Goal: Transaction & Acquisition: Purchase product/service

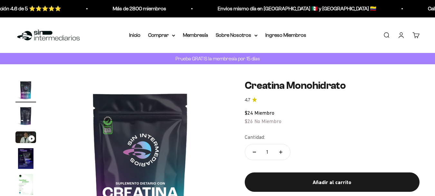
click at [403, 35] on link "Iniciar sesión" at bounding box center [401, 35] width 7 height 7
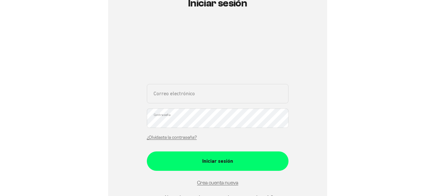
scroll to position [99, 0]
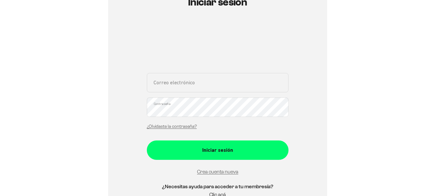
click at [181, 98] on div "Correo electrónico Contraseña ¿Olvidaste la contraseña?" at bounding box center [218, 103] width 142 height 60
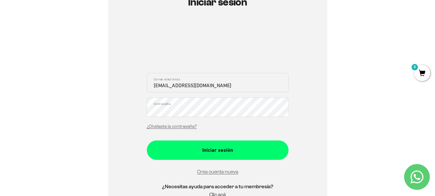
type input "orlandogut43@hotmail.com"
click at [147, 140] on button "Iniciar sesión" at bounding box center [218, 149] width 142 height 19
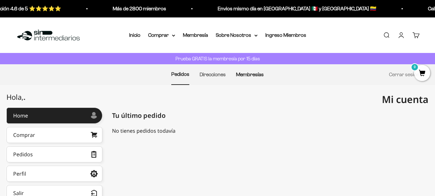
click at [252, 73] on link "Membresías" at bounding box center [250, 74] width 28 height 5
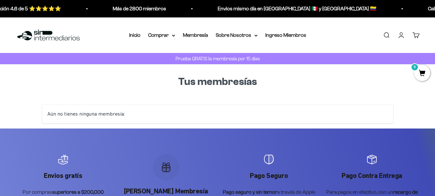
scroll to position [64, 0]
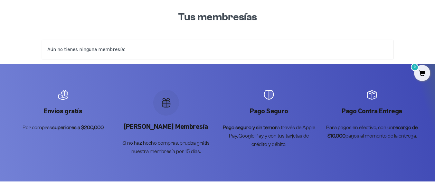
click at [165, 104] on icon "Artículo 2 de 4" at bounding box center [166, 104] width 8 height 6
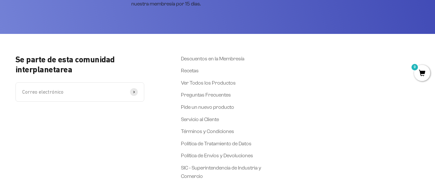
scroll to position [172, 0]
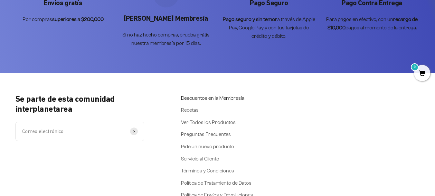
click at [218, 96] on link "Descuentos en la Membresía" at bounding box center [212, 98] width 63 height 8
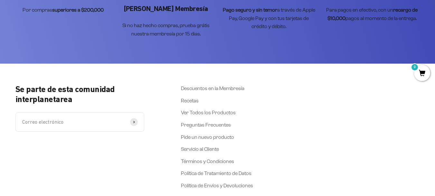
scroll to position [1450, 0]
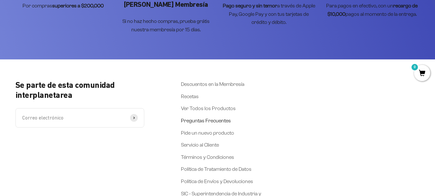
click at [210, 122] on link "Preguntas Frecuentes" at bounding box center [206, 120] width 50 height 8
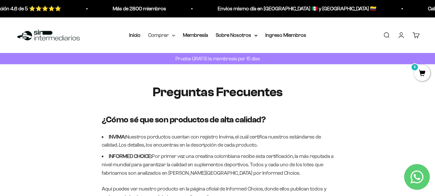
click at [155, 37] on summary "Comprar" at bounding box center [161, 35] width 27 height 8
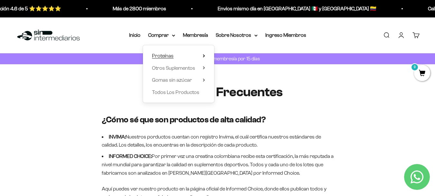
click at [197, 56] on summary "Proteínas" at bounding box center [178, 56] width 53 height 8
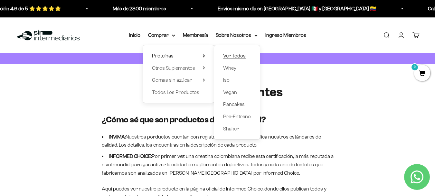
click at [238, 55] on span "Ver Todos" at bounding box center [234, 55] width 23 height 5
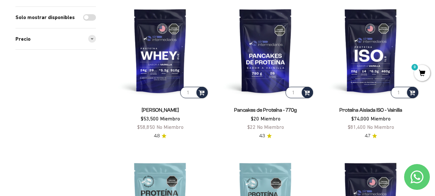
scroll to position [129, 0]
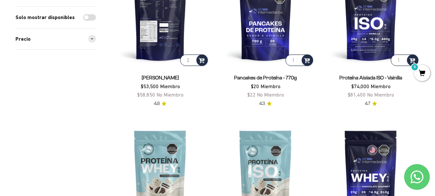
type input "2"
click at [192, 58] on input "2" at bounding box center [193, 59] width 27 height 11
click at [201, 61] on span at bounding box center [202, 59] width 6 height 7
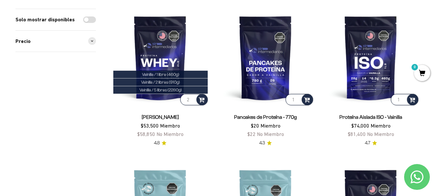
scroll to position [0, 0]
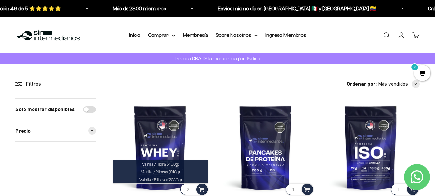
click at [421, 69] on span "0" at bounding box center [422, 73] width 16 height 16
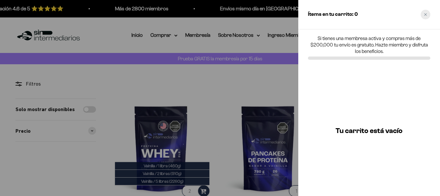
click at [425, 15] on icon "Close cart" at bounding box center [425, 14] width 3 height 3
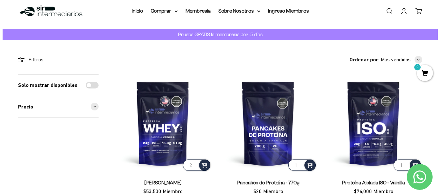
scroll to position [64, 0]
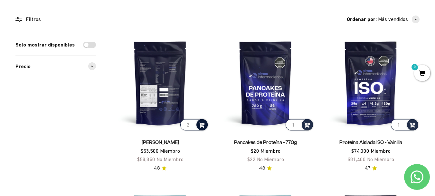
click at [198, 124] on div at bounding box center [202, 124] width 11 height 11
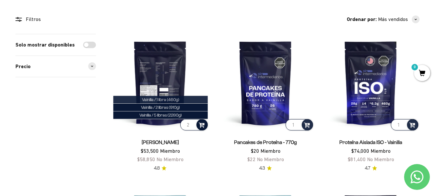
click at [183, 98] on li "Vainilla / 1 libra (460g)" at bounding box center [160, 100] width 94 height 8
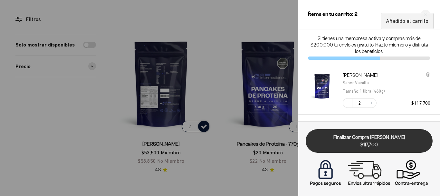
click at [383, 146] on span "$117,700" at bounding box center [369, 144] width 118 height 7
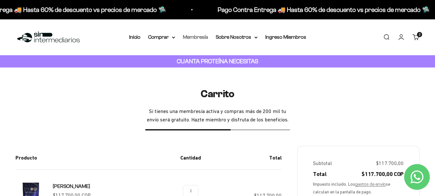
click at [201, 37] on link "Membresía" at bounding box center [195, 36] width 25 height 5
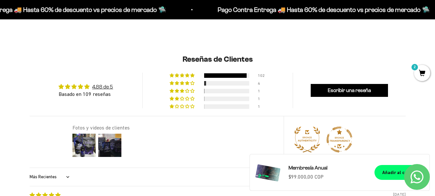
scroll to position [416, 0]
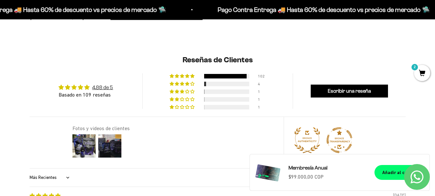
drag, startPoint x: 230, startPoint y: 98, endPoint x: 17, endPoint y: 118, distance: 213.6
drag, startPoint x: 17, startPoint y: 118, endPoint x: 6, endPoint y: 144, distance: 28.6
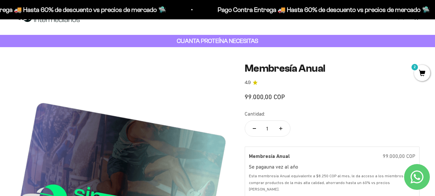
scroll to position [0, 0]
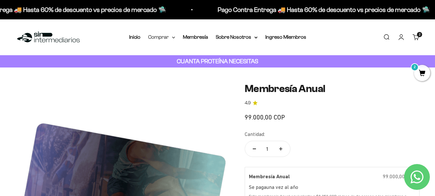
click at [161, 37] on summary "Comprar" at bounding box center [161, 37] width 27 height 8
click at [137, 38] on link "Inicio" at bounding box center [134, 36] width 11 height 5
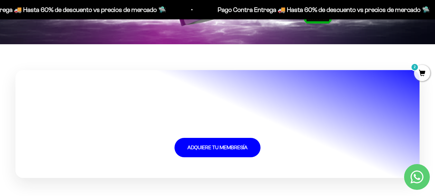
scroll to position [1413, 0]
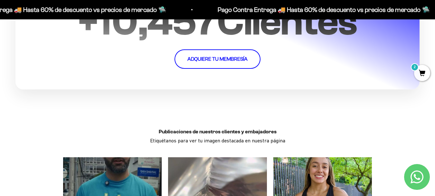
click at [226, 57] on link "ADQUIERE TU MEMBRESÍA" at bounding box center [218, 58] width 86 height 19
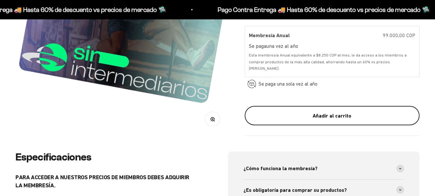
click at [303, 118] on div "Añadir al carrito" at bounding box center [332, 115] width 149 height 8
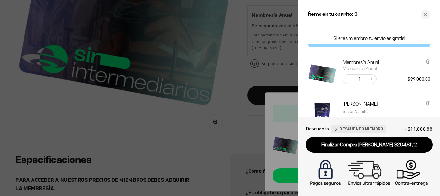
click at [267, 115] on div at bounding box center [220, 98] width 440 height 196
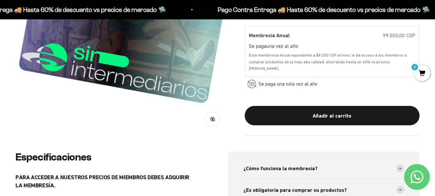
click at [421, 71] on span "3" at bounding box center [422, 73] width 16 height 16
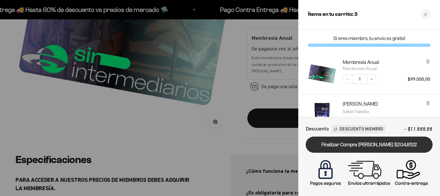
click at [387, 143] on link "Finalizar Compra Segura $204.811,12" at bounding box center [369, 144] width 127 height 16
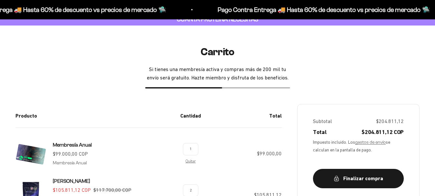
scroll to position [97, 0]
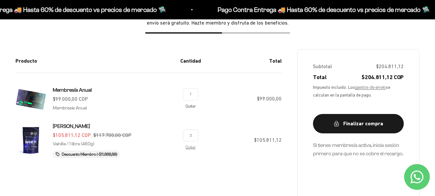
click at [192, 105] on link "Quitar" at bounding box center [191, 106] width 10 height 4
click at [188, 146] on link "Quitar" at bounding box center [191, 147] width 10 height 4
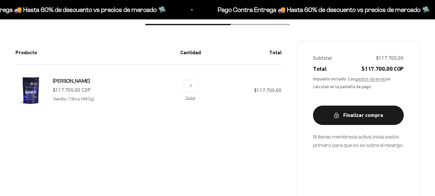
scroll to position [97, 0]
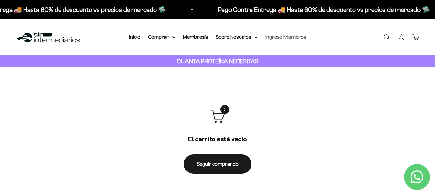
click at [271, 38] on link "Ingreso Miembros" at bounding box center [285, 36] width 41 height 5
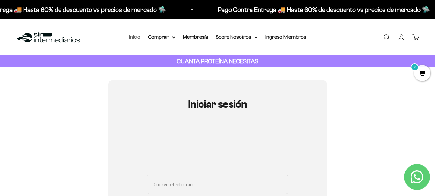
click at [138, 39] on link "Inicio" at bounding box center [134, 36] width 11 height 5
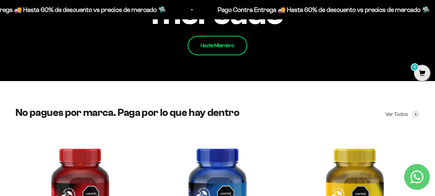
scroll to position [677, 0]
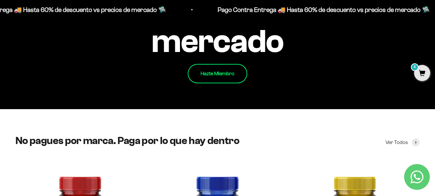
click at [214, 77] on link "Hazte Miembro" at bounding box center [218, 73] width 60 height 19
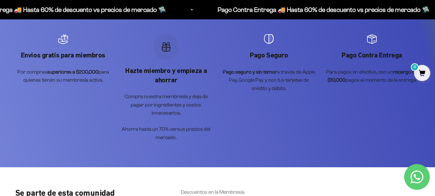
scroll to position [1192, 0]
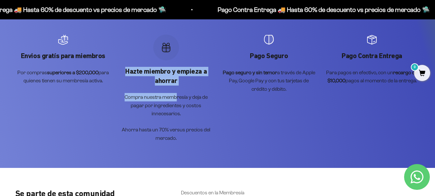
drag, startPoint x: 160, startPoint y: 48, endPoint x: 183, endPoint y: 91, distance: 48.2
click at [178, 82] on div "Hazte miembro y empieza a ahorrar Compra nuestra membresía y deja de pagar por …" at bounding box center [166, 87] width 95 height 107
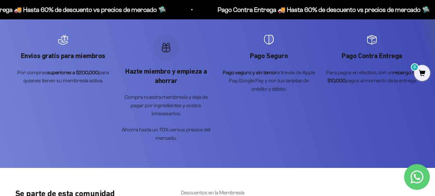
click at [188, 99] on p "Compra nuestra membresía y deja de pagar por ingredientes y costos innecesarios." at bounding box center [166, 105] width 95 height 25
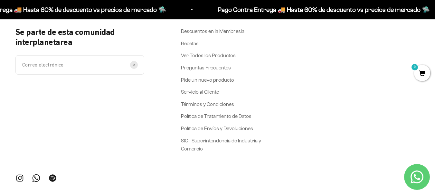
scroll to position [1377, 0]
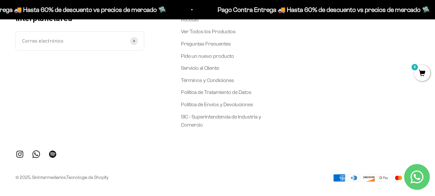
click at [214, 10] on p "Pago Contra Entrega 🚚 Hasta 60% de descuento vs precios de mercado 🛸" at bounding box center [320, 10] width 212 height 10
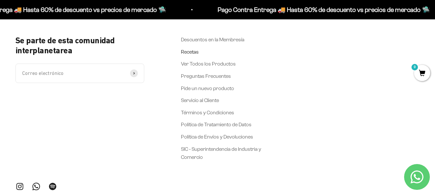
scroll to position [1313, 0]
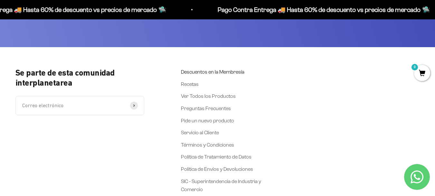
click at [204, 68] on link "Descuentos en la Membresía" at bounding box center [212, 72] width 63 height 8
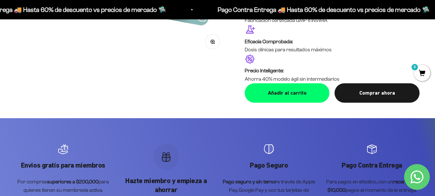
scroll to position [1289, 0]
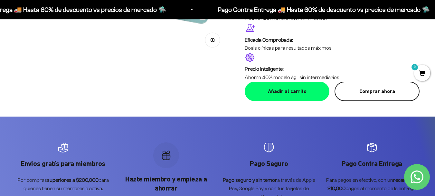
click at [354, 91] on button "Comprar ahora" at bounding box center [377, 91] width 85 height 19
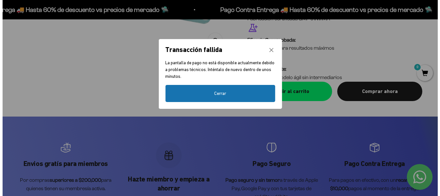
scroll to position [1298, 0]
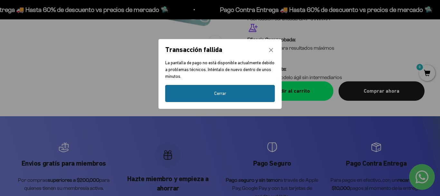
click at [247, 95] on button "Cerrar" at bounding box center [220, 93] width 110 height 17
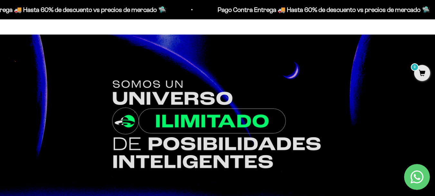
scroll to position [0, 0]
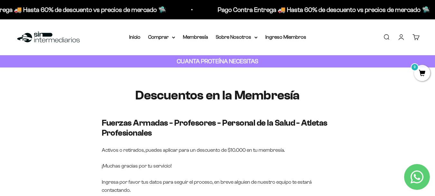
click at [135, 31] on div "Menú Buscar Inicio Comprar Proteínas Ver Todos Whey Iso Vegan Pancakes Pre-Entr…" at bounding box center [217, 37] width 435 height 36
click at [135, 38] on link "Inicio" at bounding box center [134, 36] width 11 height 5
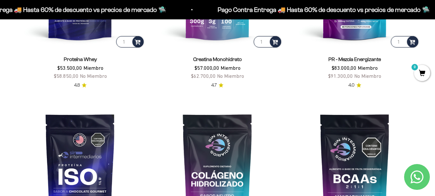
scroll to position [258, 0]
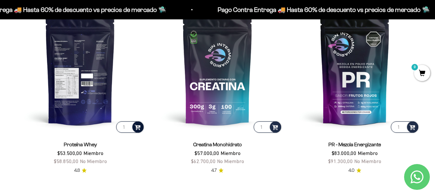
click at [133, 126] on div at bounding box center [137, 126] width 11 height 11
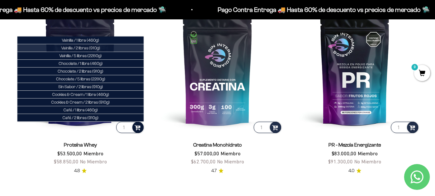
click at [98, 49] on span "Vainilla / 2 libras (910g)" at bounding box center [80, 47] width 39 height 5
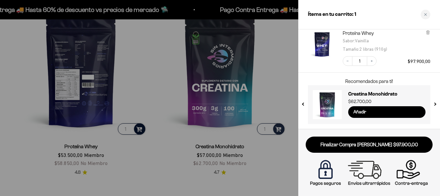
scroll to position [0, 0]
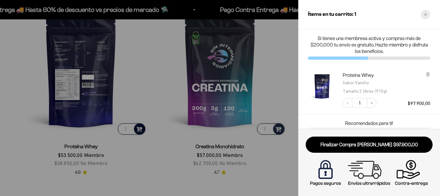
click at [425, 14] on icon "Close cart" at bounding box center [425, 14] width 3 height 3
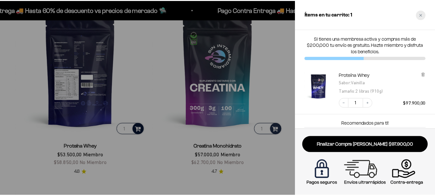
scroll to position [258, 0]
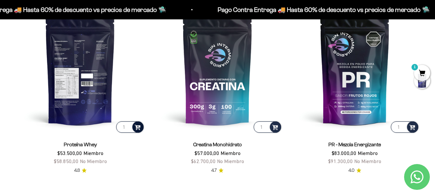
click at [422, 71] on span "1" at bounding box center [422, 73] width 16 height 16
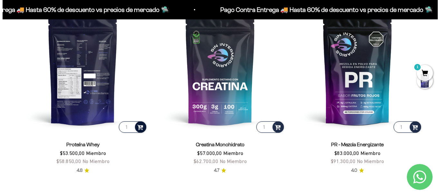
scroll to position [259, 0]
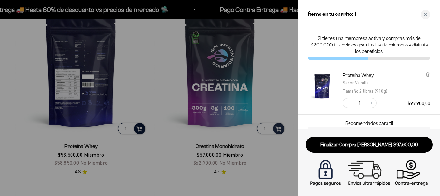
click at [430, 74] on div "Proteína Whey Sabor : Vainilla Tamaño : 2 libras (910g) Decrease quantity 1 Inc…" at bounding box center [369, 89] width 142 height 49
click at [428, 75] on icon at bounding box center [428, 74] width 3 height 3
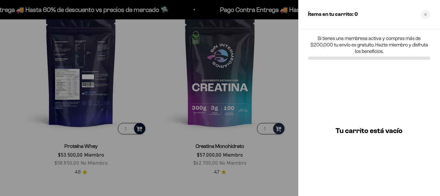
click at [427, 13] on div "Close cart" at bounding box center [426, 15] width 10 height 10
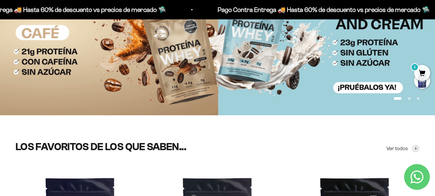
scroll to position [0, 0]
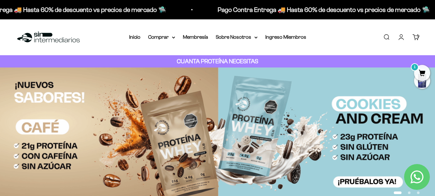
click at [405, 37] on link "Cuenta" at bounding box center [401, 37] width 7 height 7
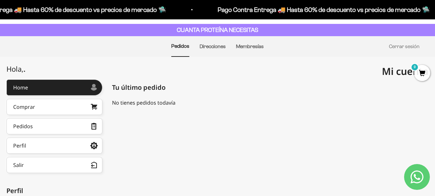
scroll to position [25, 0]
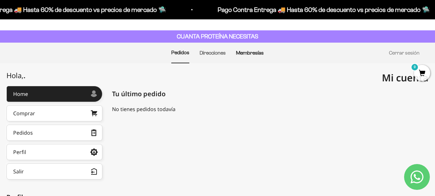
click at [258, 54] on link "Membresías" at bounding box center [250, 52] width 28 height 5
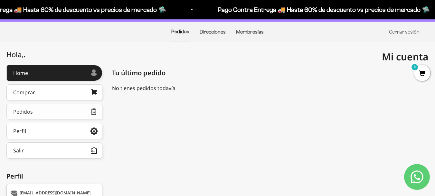
scroll to position [57, 0]
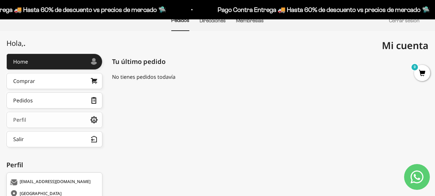
click at [70, 114] on link "Perfil" at bounding box center [54, 119] width 96 height 16
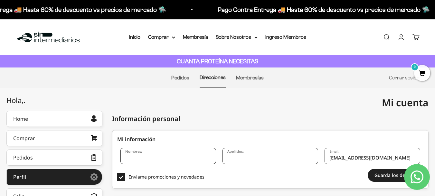
click at [421, 175] on icon "Contact us on WhatsApp" at bounding box center [417, 176] width 13 height 13
click at [136, 38] on link "Inicio" at bounding box center [134, 36] width 11 height 5
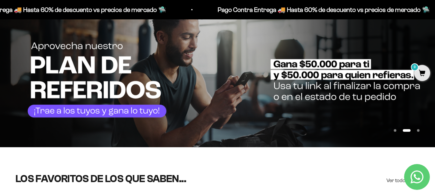
scroll to position [32, 0]
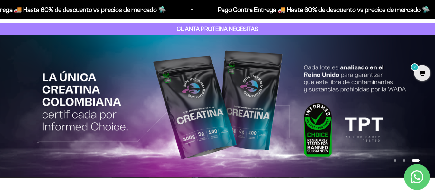
click at [419, 159] on button "Ir al artículo 3" at bounding box center [416, 160] width 8 height 3
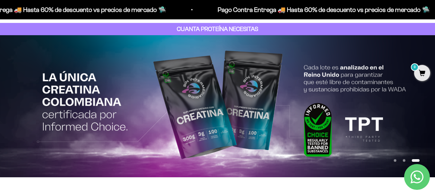
click at [403, 159] on button "Ir al artículo 2" at bounding box center [404, 160] width 3 height 3
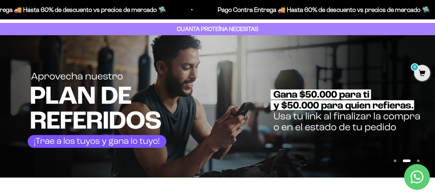
click at [107, 145] on img at bounding box center [217, 106] width 435 height 142
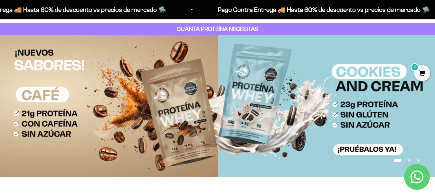
click at [421, 100] on img at bounding box center [217, 106] width 435 height 142
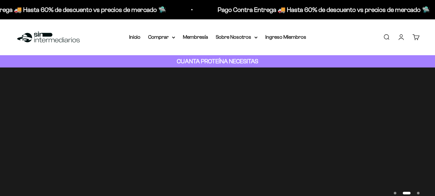
click at [349, 122] on img at bounding box center [217, 138] width 435 height 142
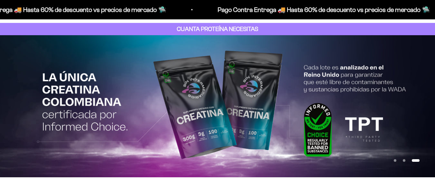
scroll to position [32, 0]
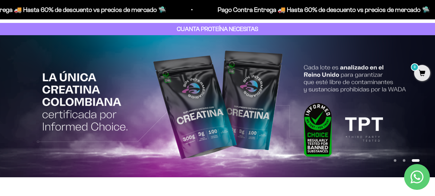
click at [405, 160] on button "Ir al artículo 2" at bounding box center [404, 160] width 3 height 3
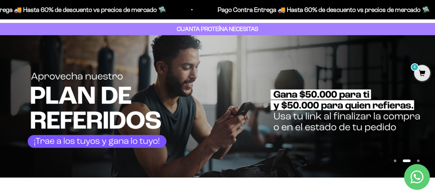
click at [114, 146] on img at bounding box center [217, 106] width 435 height 142
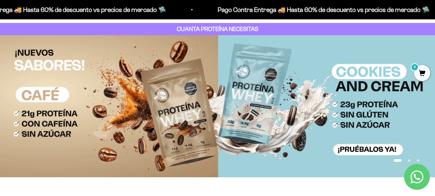
click at [411, 160] on button "Ir al artículo 2" at bounding box center [409, 160] width 3 height 3
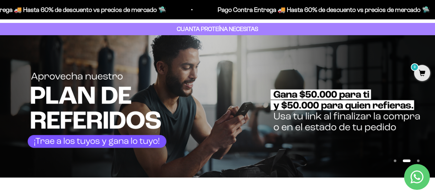
scroll to position [64, 0]
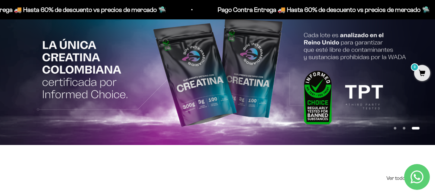
click at [403, 129] on button "Ir al artículo 2" at bounding box center [404, 128] width 3 height 3
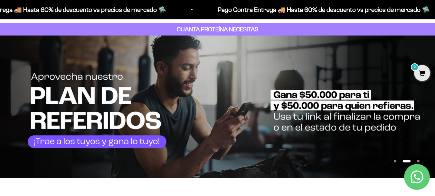
scroll to position [0, 0]
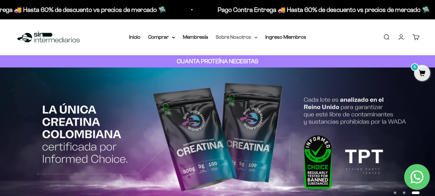
click at [239, 39] on summary "Sobre Nosotros" at bounding box center [237, 37] width 42 height 8
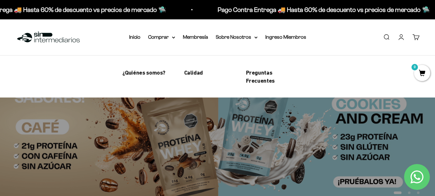
click at [264, 76] on link "Preguntas Frecuentes" at bounding box center [272, 76] width 52 height 16
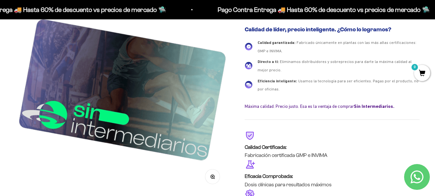
scroll to position [1599, 0]
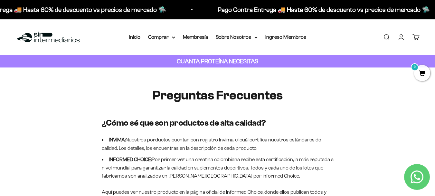
click at [191, 61] on strong "CUANTA PROTEÍNA NECESITAS" at bounding box center [218, 61] width 82 height 7
click at [174, 39] on summary "Comprar" at bounding box center [161, 37] width 27 height 8
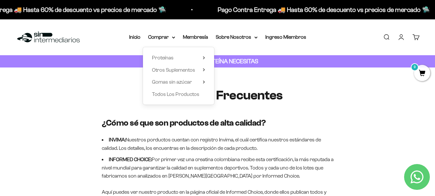
click at [209, 38] on nav "Inicio Comprar Proteínas Ver Todos Whey Iso Vegan" at bounding box center [217, 37] width 177 height 8
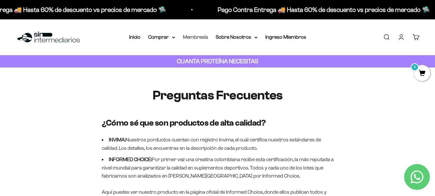
click at [204, 35] on link "Membresía" at bounding box center [195, 36] width 25 height 5
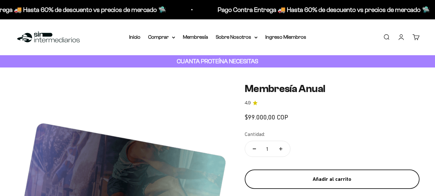
click at [300, 178] on div "Añadir al carrito" at bounding box center [332, 179] width 149 height 8
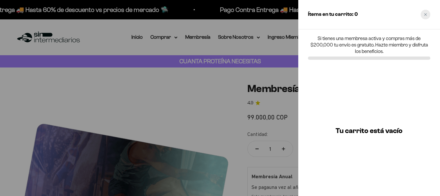
click at [426, 15] on icon "Close cart" at bounding box center [425, 14] width 3 height 3
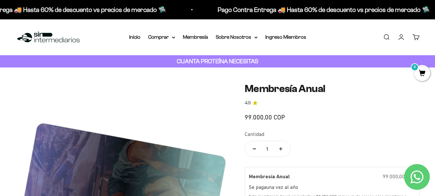
click at [281, 148] on icon "Aumentar cantidad" at bounding box center [280, 148] width 3 height 3
click at [252, 148] on button "Reducir cantidad" at bounding box center [254, 148] width 19 height 15
type input "1"
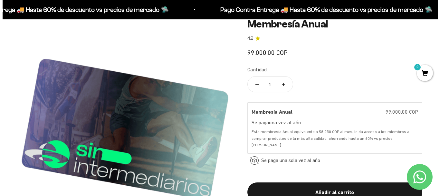
scroll to position [97, 0]
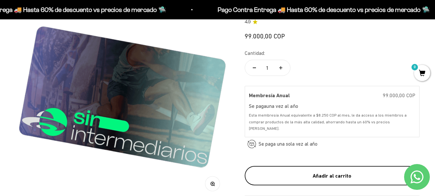
click at [350, 166] on button "Añadir al carrito" at bounding box center [332, 175] width 175 height 19
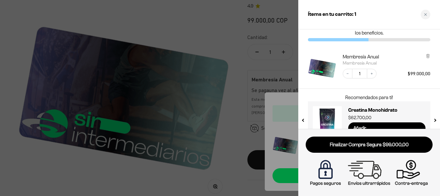
scroll to position [34, 0]
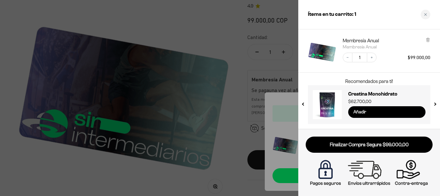
click at [385, 111] on input "Añadir" at bounding box center [386, 112] width 77 height 12
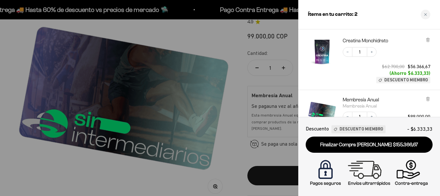
click at [358, 127] on span "Descuento Miembro" at bounding box center [361, 129] width 43 height 7
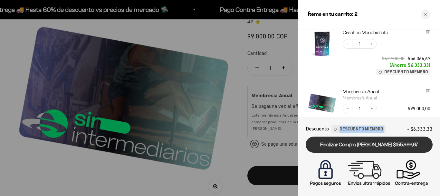
scroll to position [97, 0]
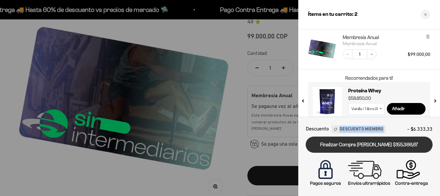
click at [386, 149] on link "Finalizar Compra [PERSON_NAME] $155.366,67" at bounding box center [369, 144] width 127 height 16
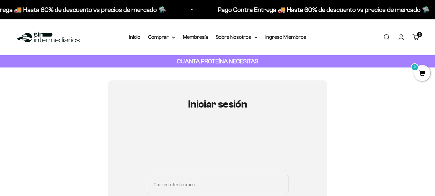
scroll to position [97, 0]
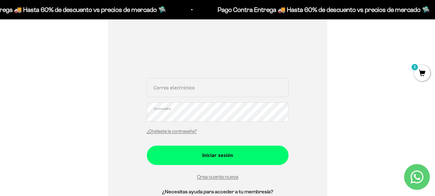
click at [211, 96] on input "Correo electrónico" at bounding box center [218, 87] width 142 height 19
click at [188, 90] on input "Correo electrónico" at bounding box center [218, 87] width 142 height 19
type input "[EMAIL_ADDRESS][DOMAIN_NAME]"
click at [147, 145] on button "Iniciar sesión" at bounding box center [218, 154] width 142 height 19
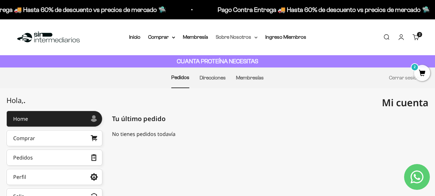
click at [249, 37] on summary "Sobre Nosotros" at bounding box center [237, 37] width 42 height 8
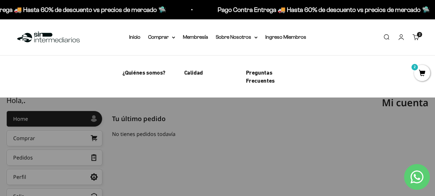
click at [218, 145] on div "No tienes pedidos todavía Home" at bounding box center [270, 138] width 317 height 17
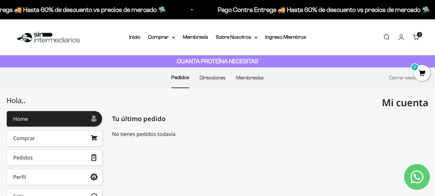
click at [176, 37] on nav "Inicio Comprar Proteínas Ver Todos Whey Iso Vegan" at bounding box center [217, 37] width 177 height 8
click at [171, 36] on summary "Comprar" at bounding box center [161, 37] width 27 height 8
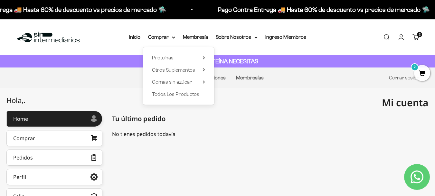
click at [136, 40] on li "Inicio" at bounding box center [134, 37] width 11 height 8
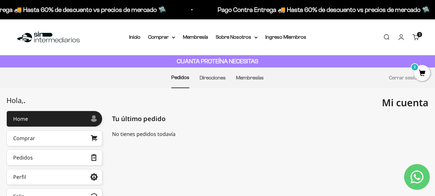
click at [405, 37] on link "Cuenta" at bounding box center [401, 37] width 7 height 7
click at [403, 38] on link "Cuenta" at bounding box center [401, 37] width 7 height 7
